Goal: Task Accomplishment & Management: Complete application form

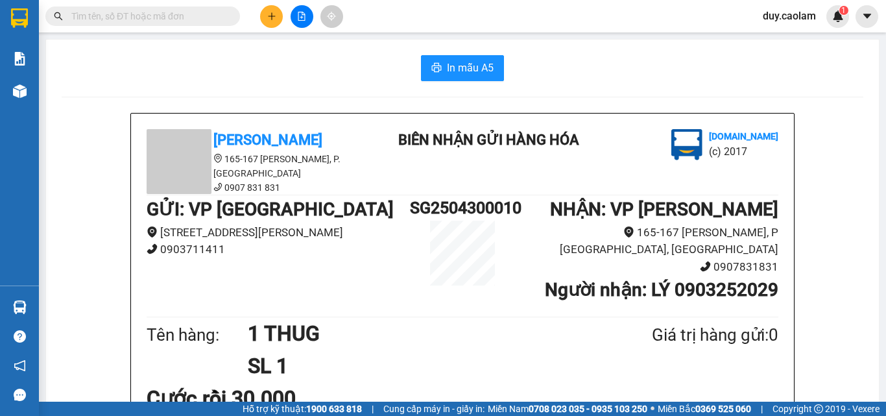
click at [268, 12] on icon "plus" at bounding box center [271, 16] width 9 height 9
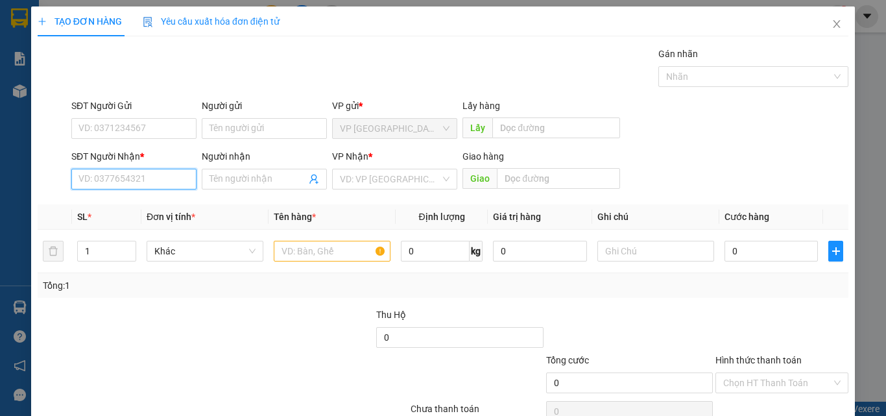
click at [124, 178] on input "SĐT Người Nhận *" at bounding box center [133, 179] width 125 height 21
click at [124, 179] on input "604" at bounding box center [133, 179] width 125 height 21
drag, startPoint x: 141, startPoint y: 208, endPoint x: 171, endPoint y: 208, distance: 29.8
click at [142, 208] on div "0973723604 - DUONG" at bounding box center [132, 205] width 108 height 14
type input "0973723604"
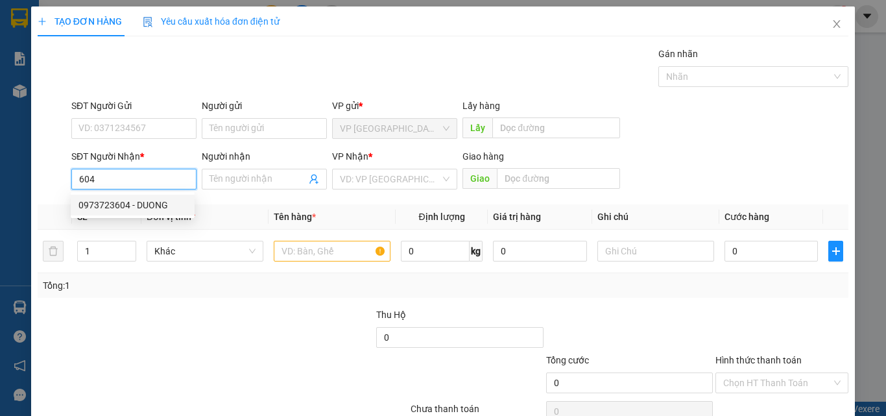
type input "DUONG"
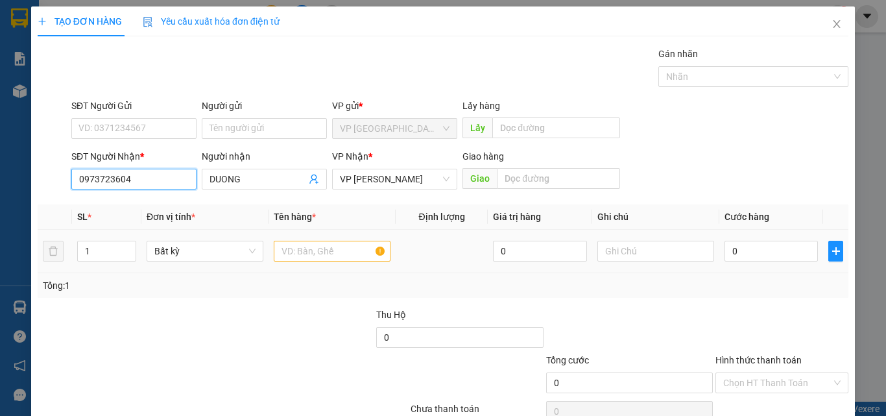
type input "0973723604"
click at [289, 251] on input "text" at bounding box center [332, 251] width 117 height 21
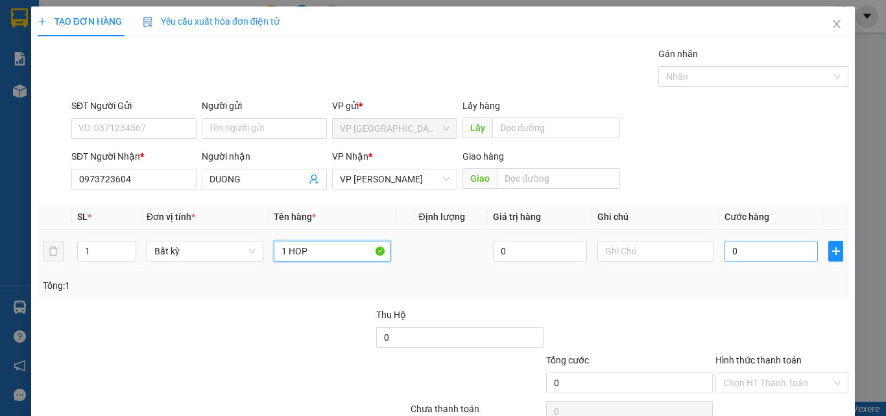
type input "1 HOP"
click at [758, 244] on input "0" at bounding box center [770, 251] width 93 height 21
type input "3"
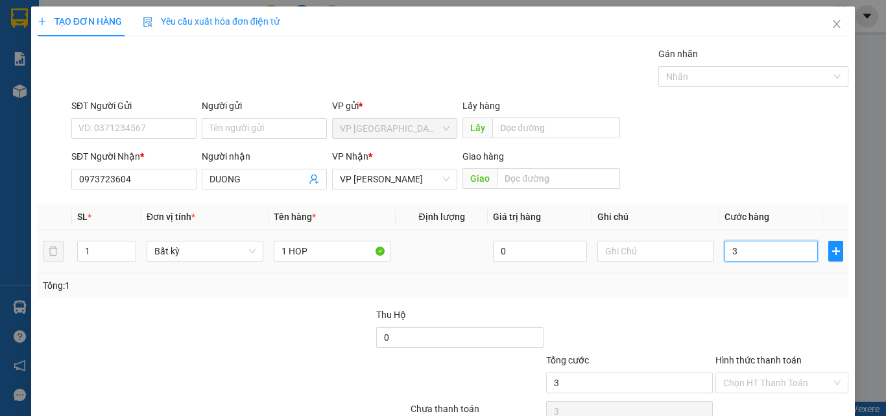
type input "30"
type input "300"
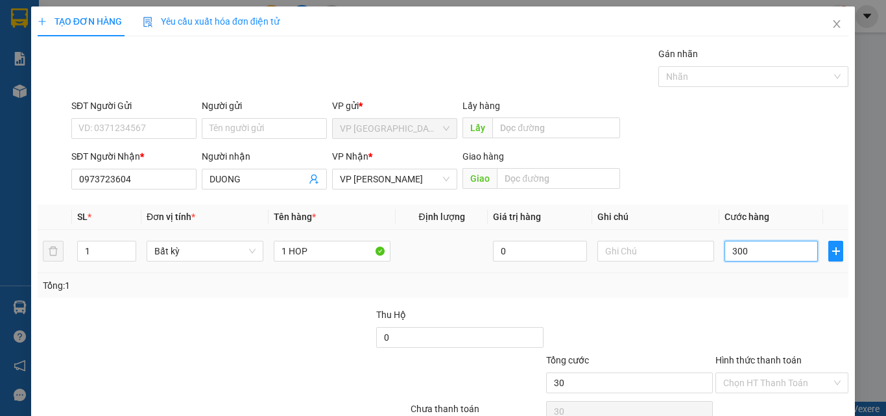
type input "300"
type input "3.000"
type input "30.000"
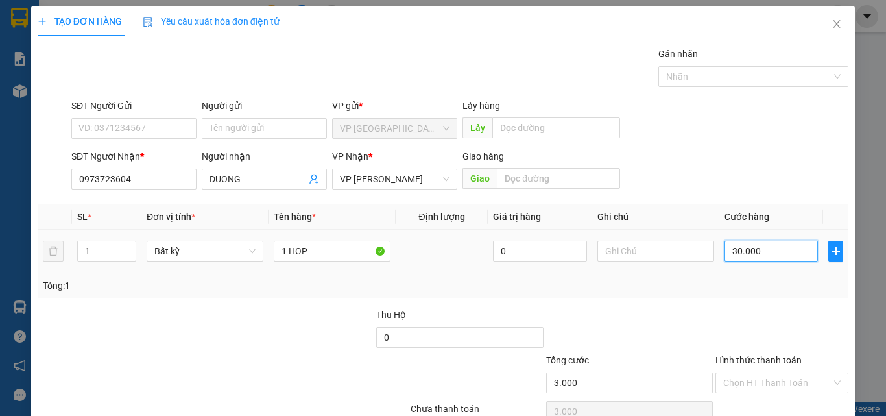
type input "30.000"
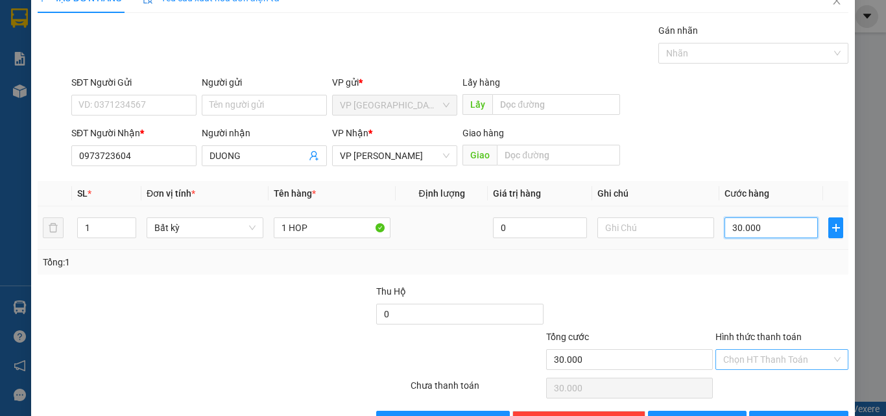
scroll to position [64, 0]
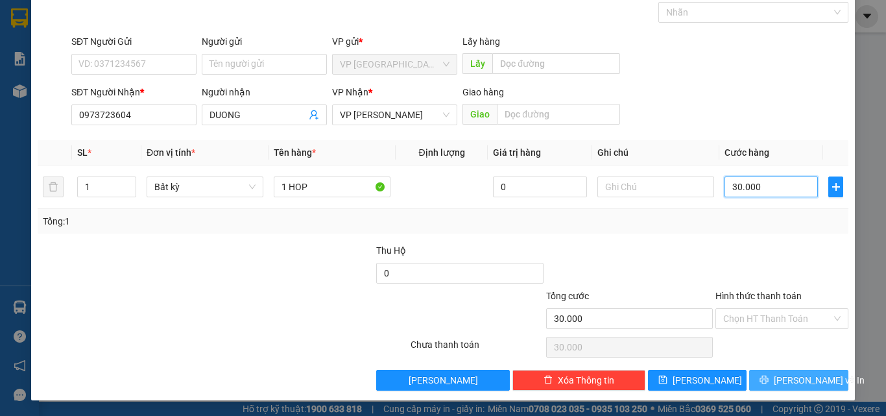
type input "30.000"
click at [768, 385] on span "printer" at bounding box center [763, 380] width 9 height 10
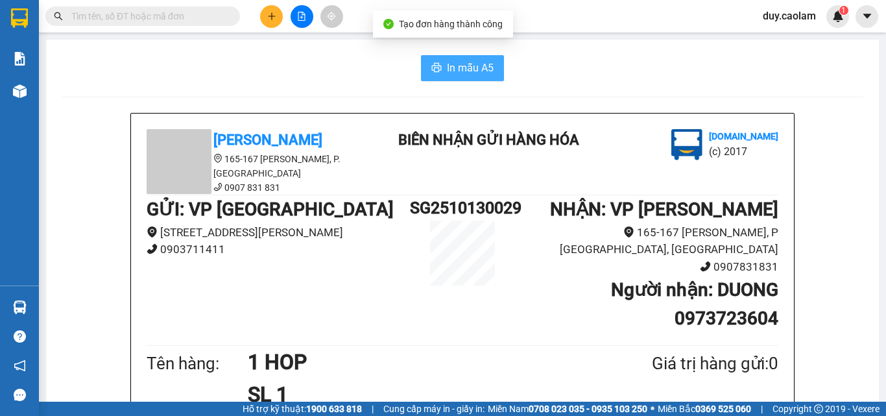
click at [466, 69] on span "In mẫu A5" at bounding box center [470, 68] width 47 height 16
click at [269, 23] on button at bounding box center [271, 16] width 23 height 23
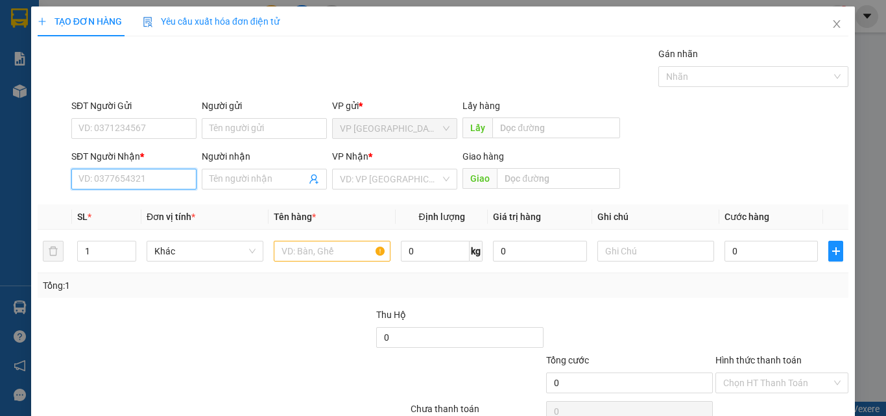
click at [129, 176] on input "SĐT Người Nhận *" at bounding box center [133, 179] width 125 height 21
click at [167, 180] on input "904" at bounding box center [133, 179] width 125 height 21
click at [144, 180] on input "904" at bounding box center [133, 179] width 125 height 21
click at [136, 206] on div "0338632904 - MY" at bounding box center [132, 205] width 108 height 14
type input "0338632904"
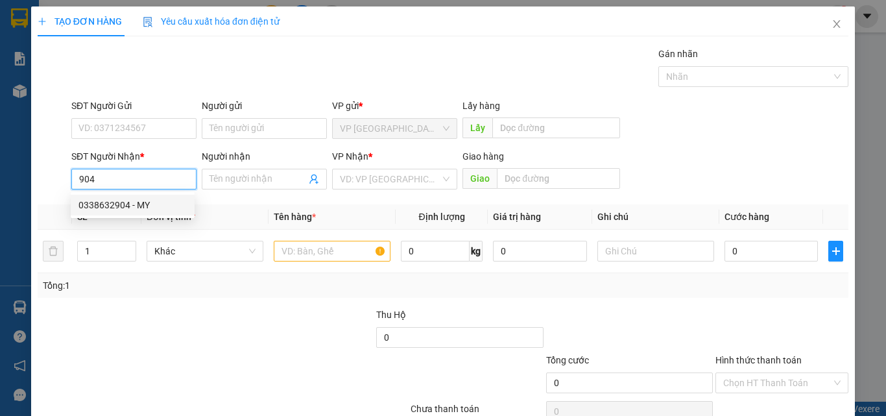
type input "MY"
type input "272 [PERSON_NAME]"
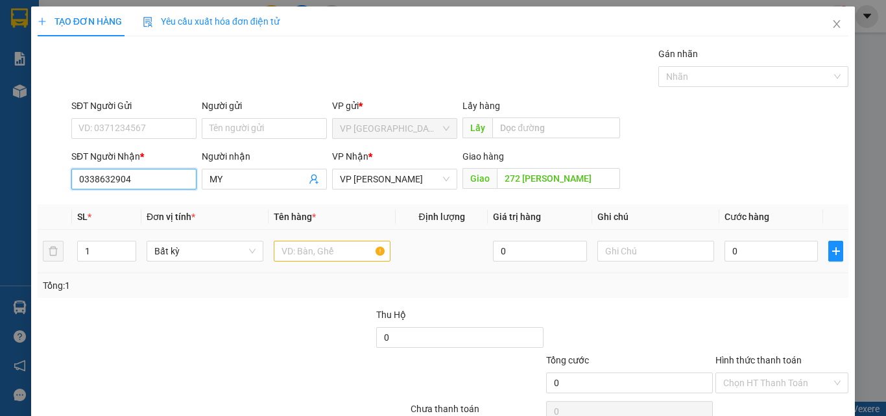
type input "0338632904"
click at [332, 246] on input "text" at bounding box center [332, 251] width 117 height 21
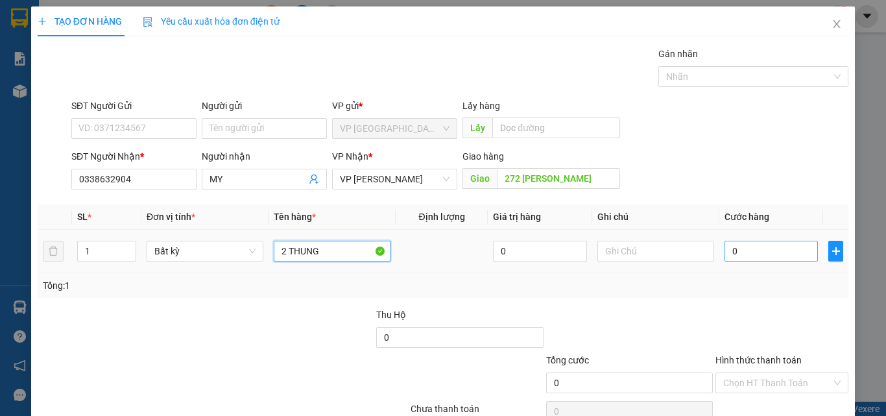
type input "2 THUNG"
click at [750, 248] on input "0" at bounding box center [770, 251] width 93 height 21
type input "8"
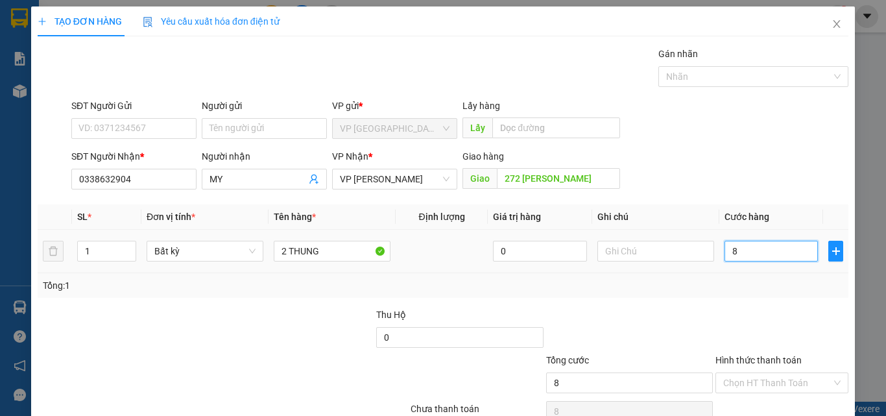
type input "80"
type input "800"
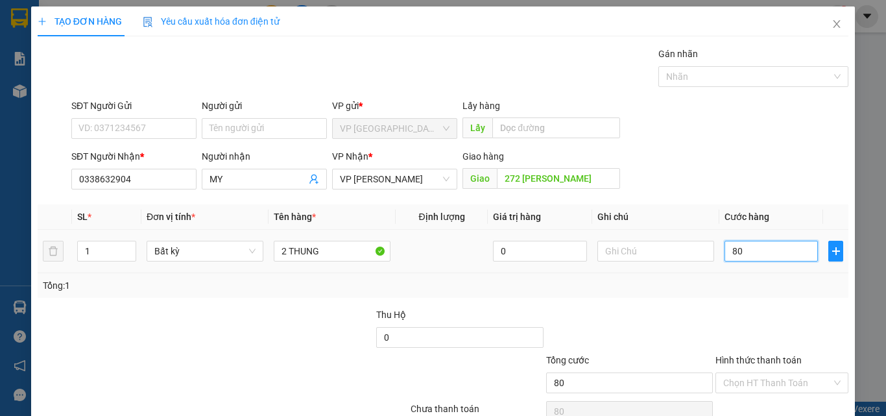
type input "800"
type input "8.000"
type input "80.000"
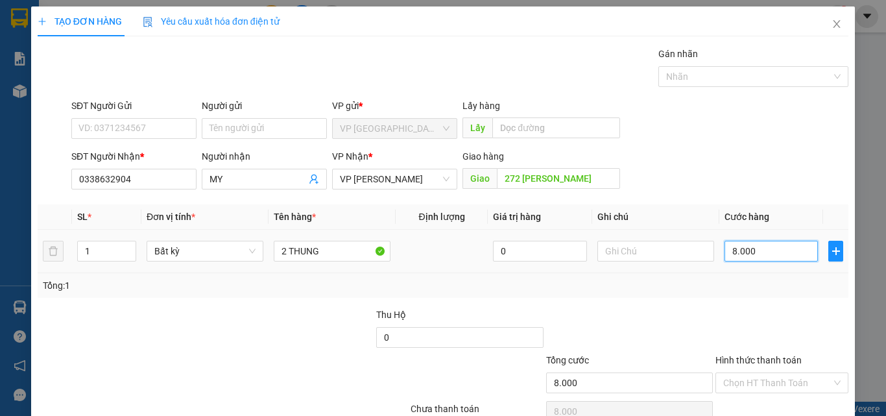
type input "80.000"
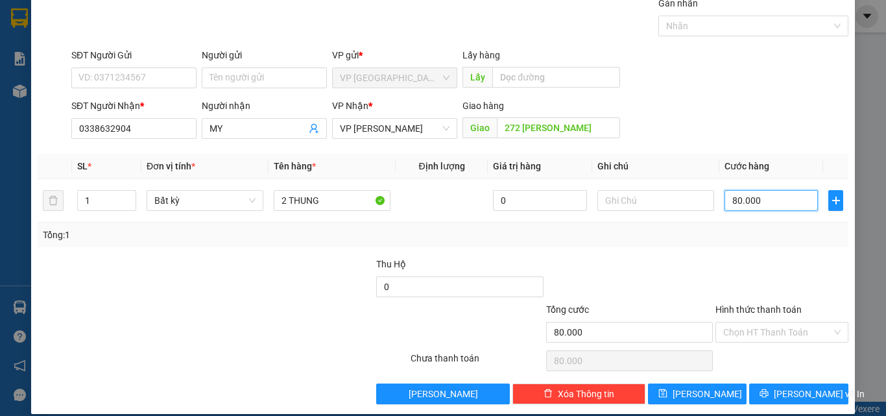
scroll to position [64, 0]
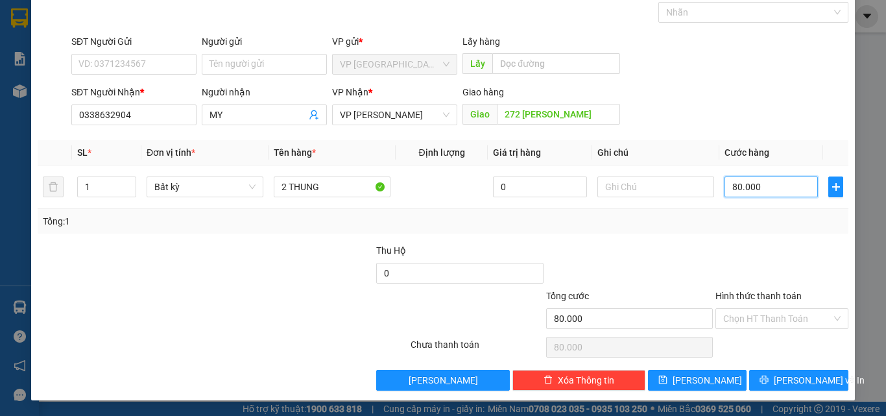
type input "80.000"
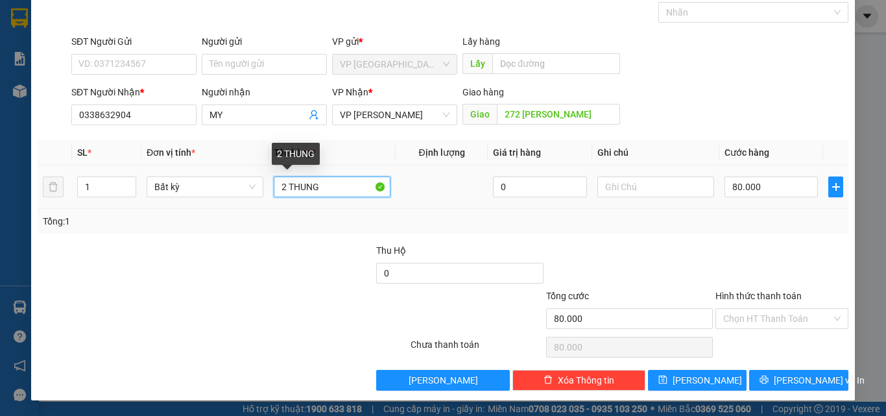
click at [283, 192] on input "2 THUNG" at bounding box center [332, 186] width 117 height 21
type input "5 THUNG"
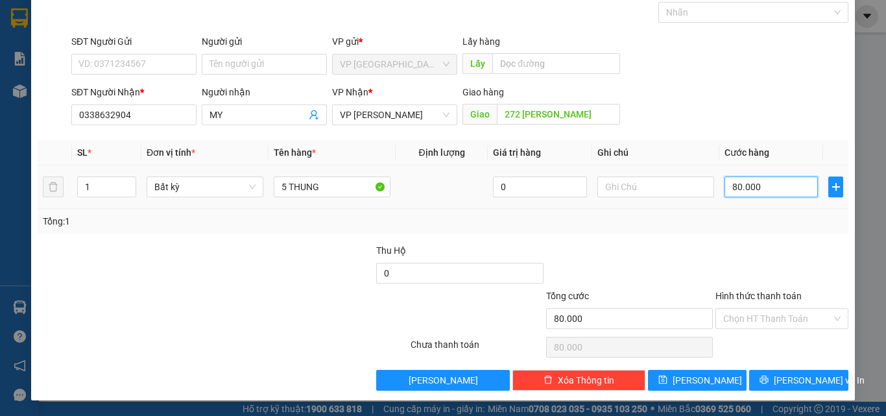
click at [752, 184] on input "80.000" at bounding box center [770, 186] width 93 height 21
type input "0"
type input "02"
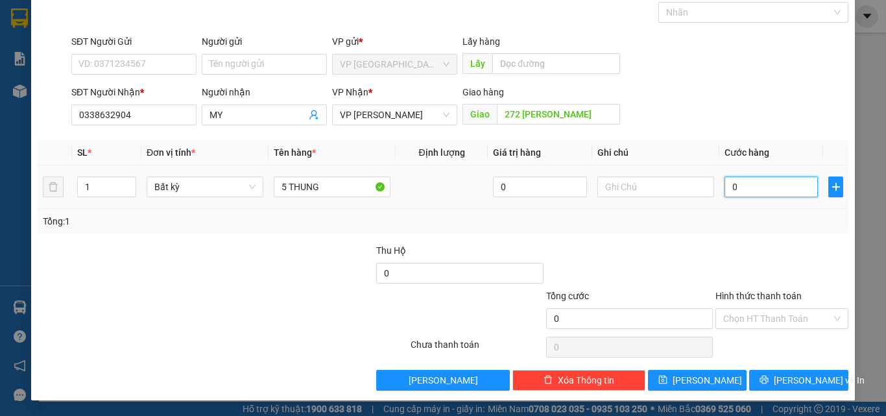
type input "2"
type input "024"
type input "24"
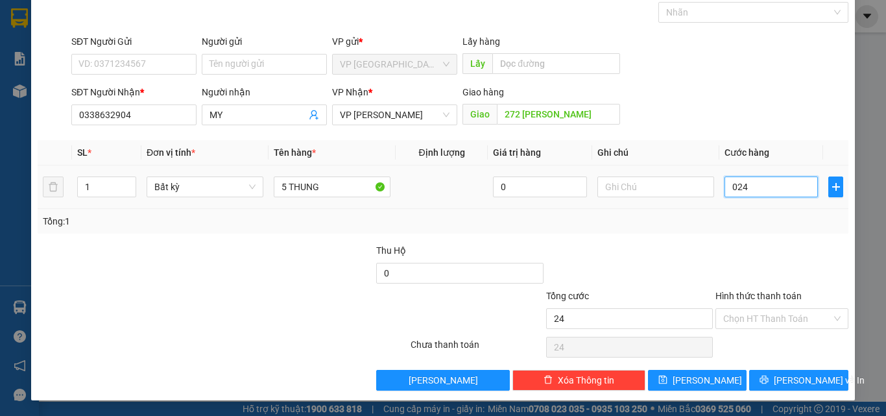
type input "0.240"
type input "240"
type input "02.400"
type input "2.400"
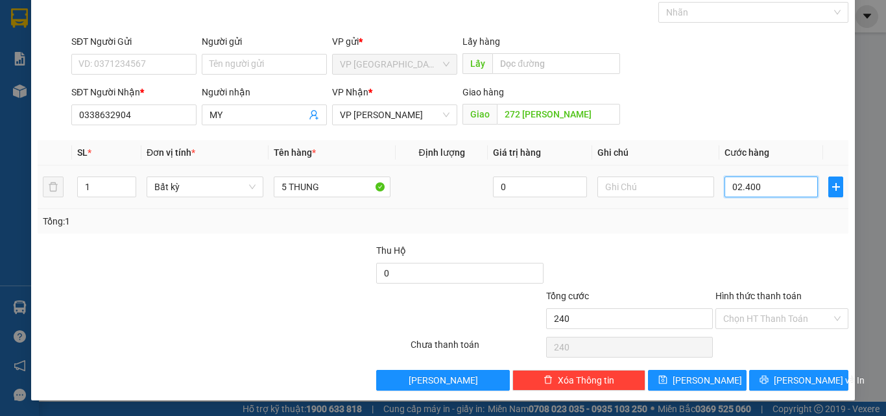
type input "2.400"
type input "024.000"
type input "24.000"
type input "0.240.000"
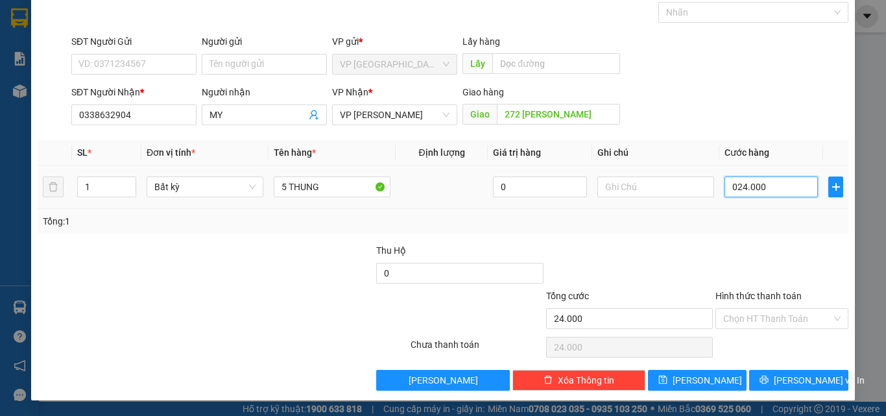
type input "240.000"
click at [761, 380] on button "[PERSON_NAME] và In" at bounding box center [798, 380] width 99 height 21
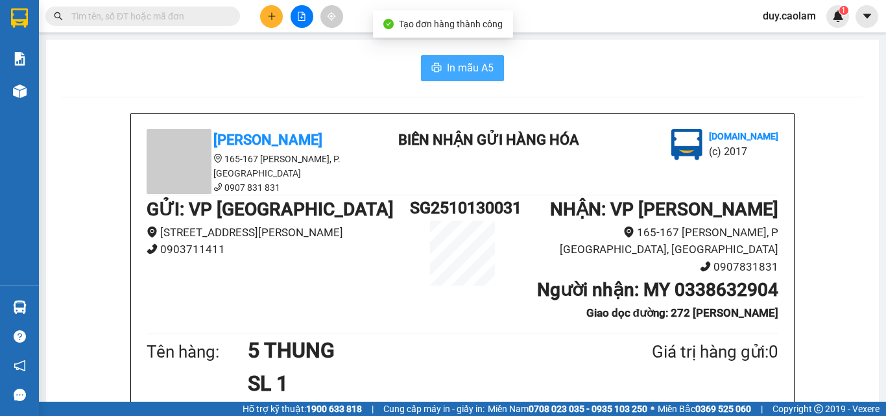
click at [477, 72] on span "In mẫu A5" at bounding box center [470, 68] width 47 height 16
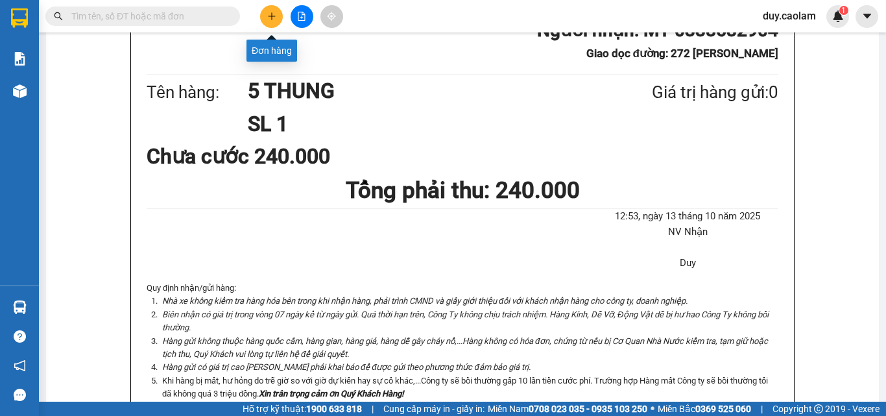
click at [266, 17] on button at bounding box center [271, 16] width 23 height 23
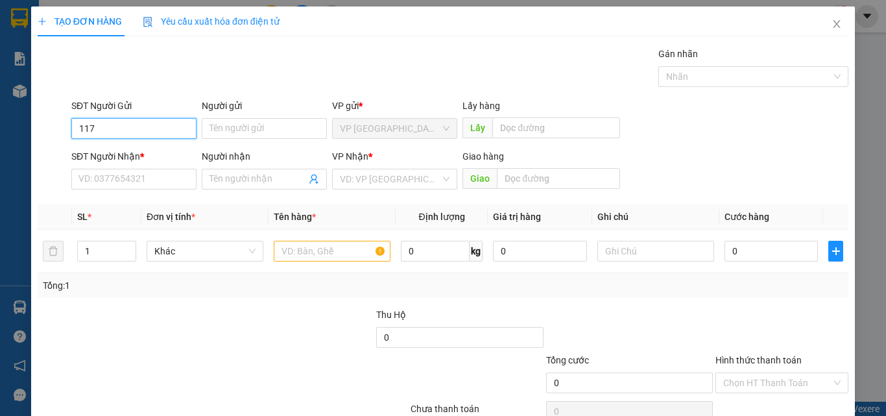
click at [114, 129] on input "117" at bounding box center [133, 128] width 125 height 21
type input "1"
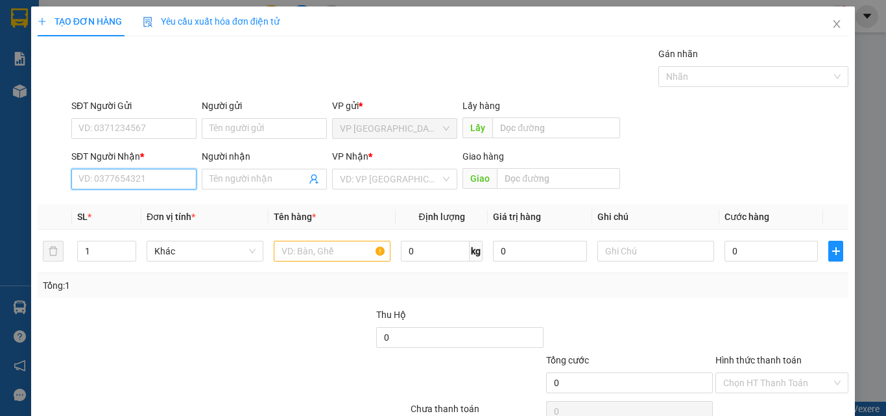
click at [109, 177] on input "SĐT Người Nhận *" at bounding box center [133, 179] width 125 height 21
click at [110, 177] on input "117" at bounding box center [133, 179] width 125 height 21
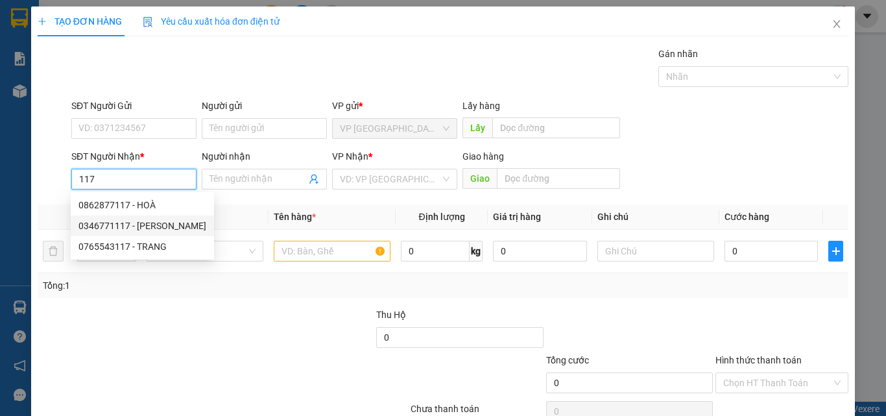
click at [128, 222] on div "0346771117 - [PERSON_NAME]" at bounding box center [142, 226] width 128 height 14
type input "0346771117"
type input "LAM"
type input "NGA2"
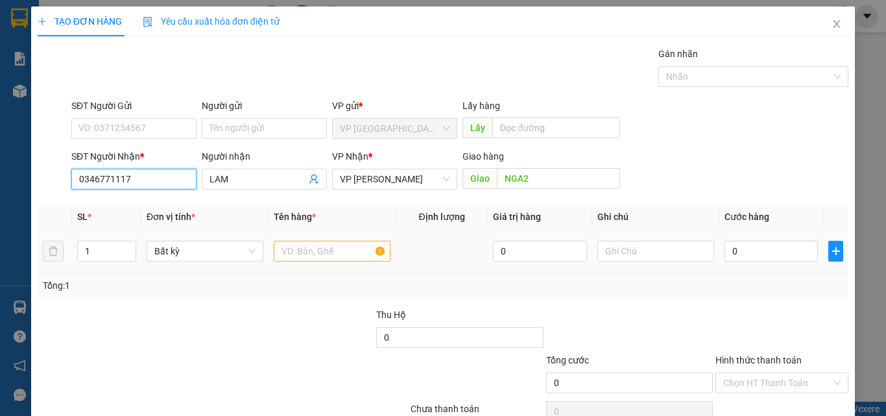
type input "0346771117"
click at [302, 250] on input "text" at bounding box center [332, 251] width 117 height 21
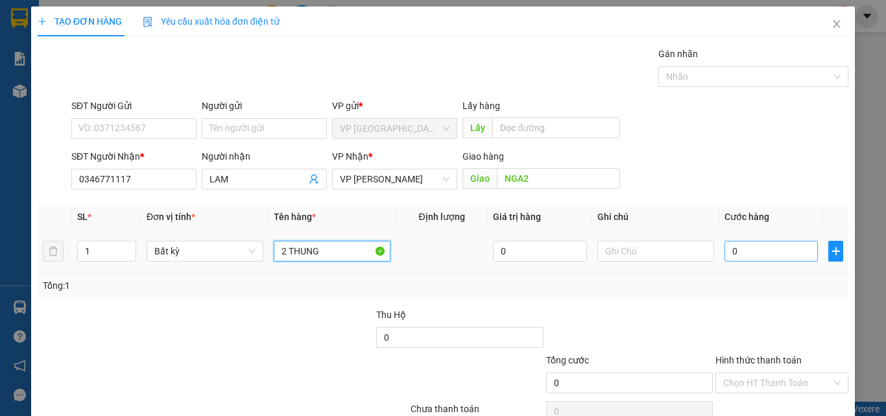
type input "2 THUNG"
click at [765, 254] on input "0" at bounding box center [770, 251] width 93 height 21
type input "8"
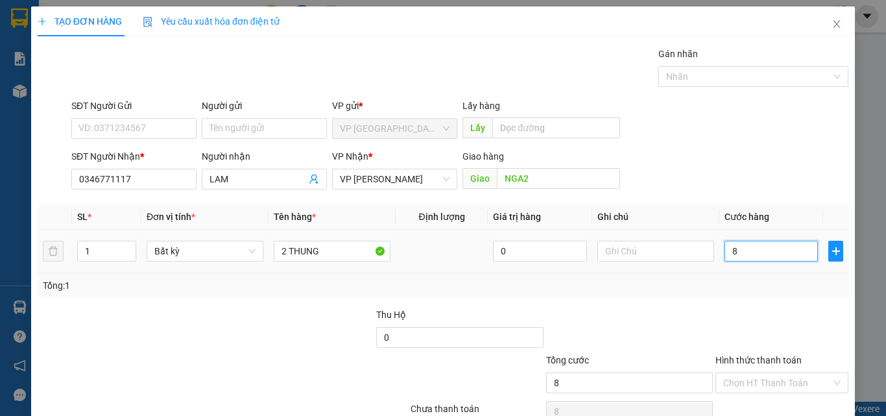
type input "80"
type input "800"
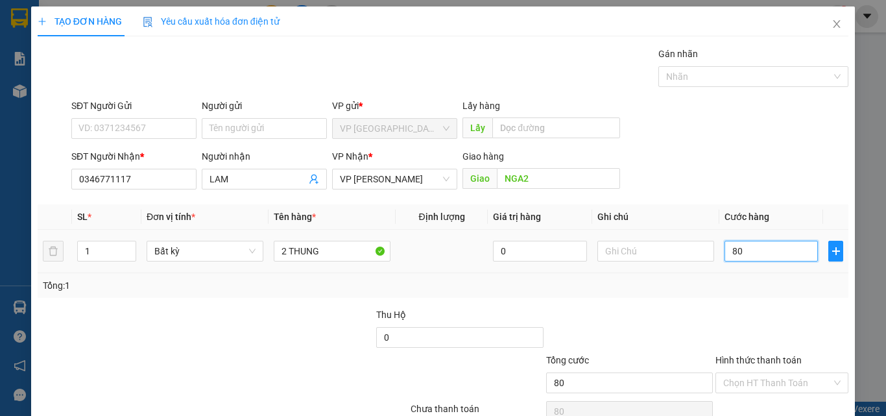
type input "800"
type input "8.000"
type input "80.000"
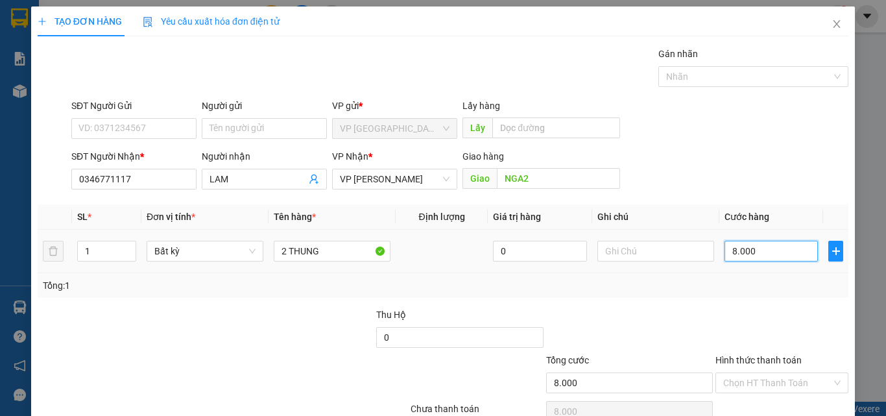
type input "80.000"
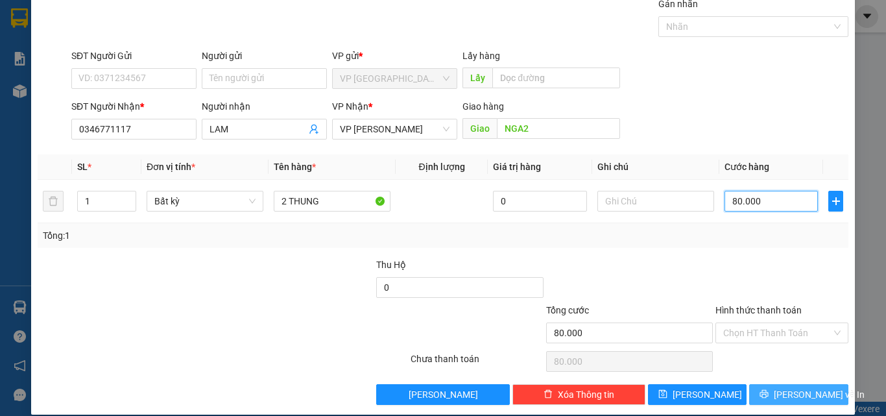
scroll to position [64, 0]
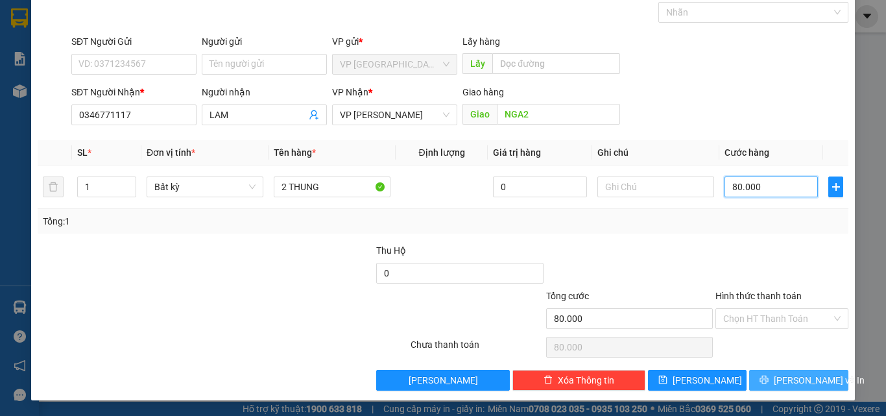
type input "80.000"
drag, startPoint x: 765, startPoint y: 385, endPoint x: 761, endPoint y: 355, distance: 30.0
click at [765, 385] on span "printer" at bounding box center [763, 380] width 9 height 10
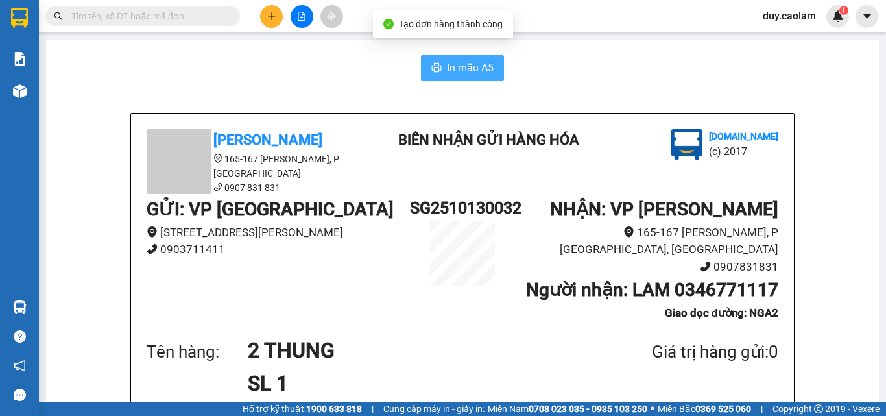
drag, startPoint x: 471, startPoint y: 69, endPoint x: 478, endPoint y: 102, distance: 33.7
click at [471, 71] on span "In mẫu A5" at bounding box center [470, 68] width 47 height 16
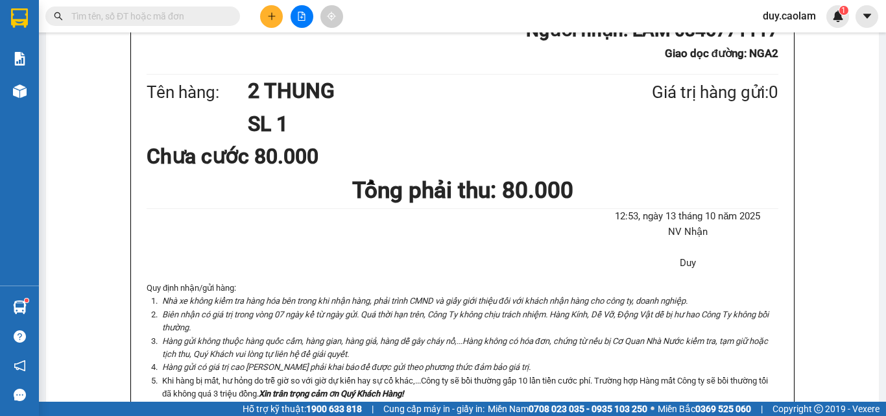
click at [183, 18] on input "text" at bounding box center [147, 16] width 153 height 14
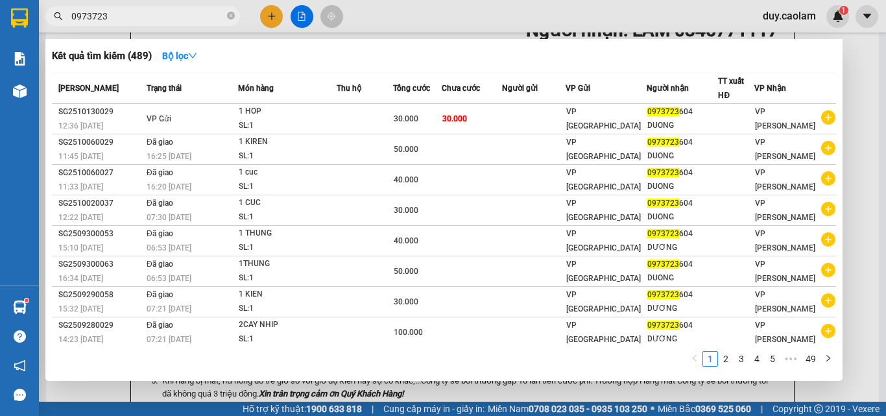
type input "0973723"
